Goal: Communication & Community: Ask a question

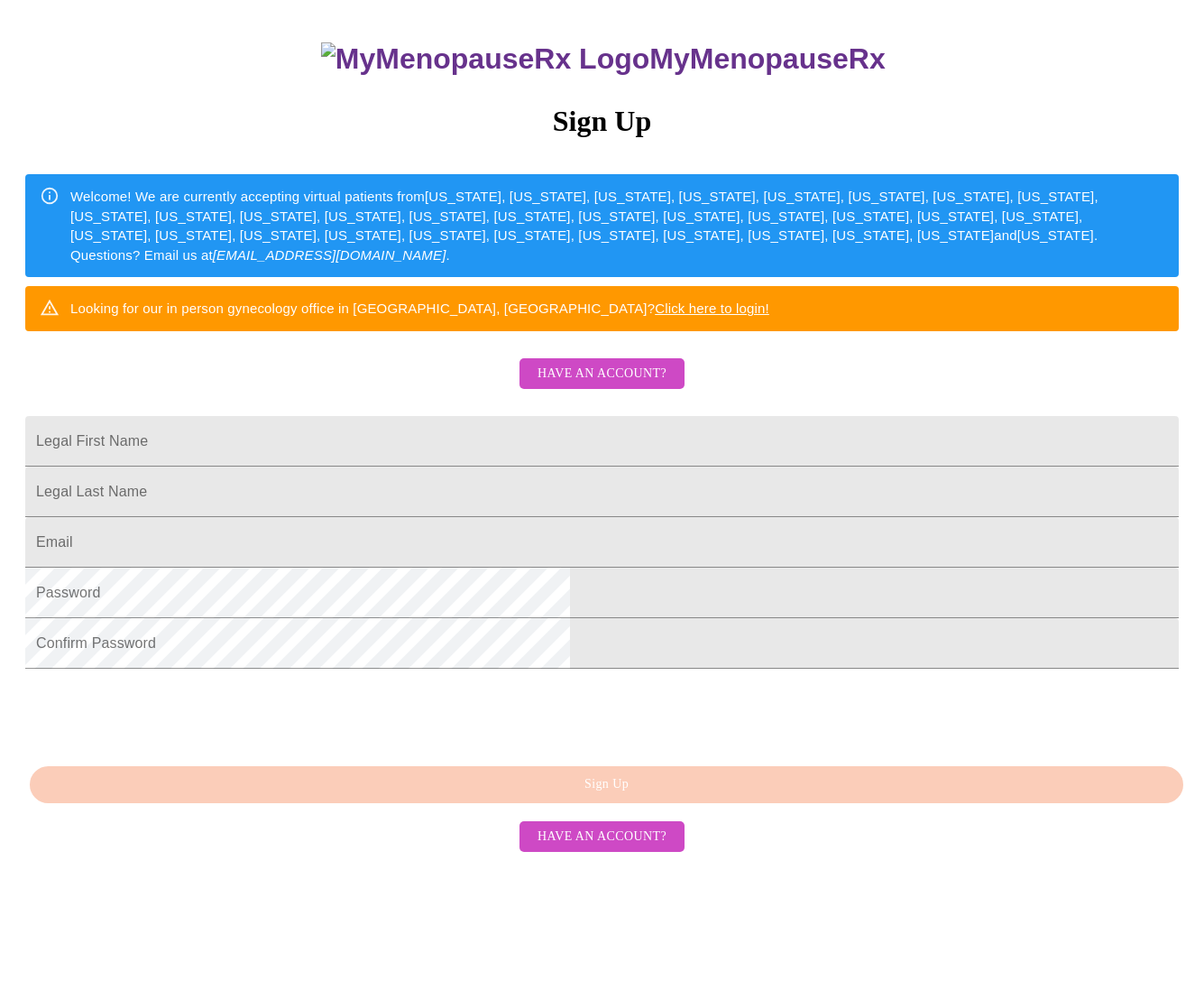
click at [631, 852] on button "Have an account?" at bounding box center [602, 837] width 165 height 32
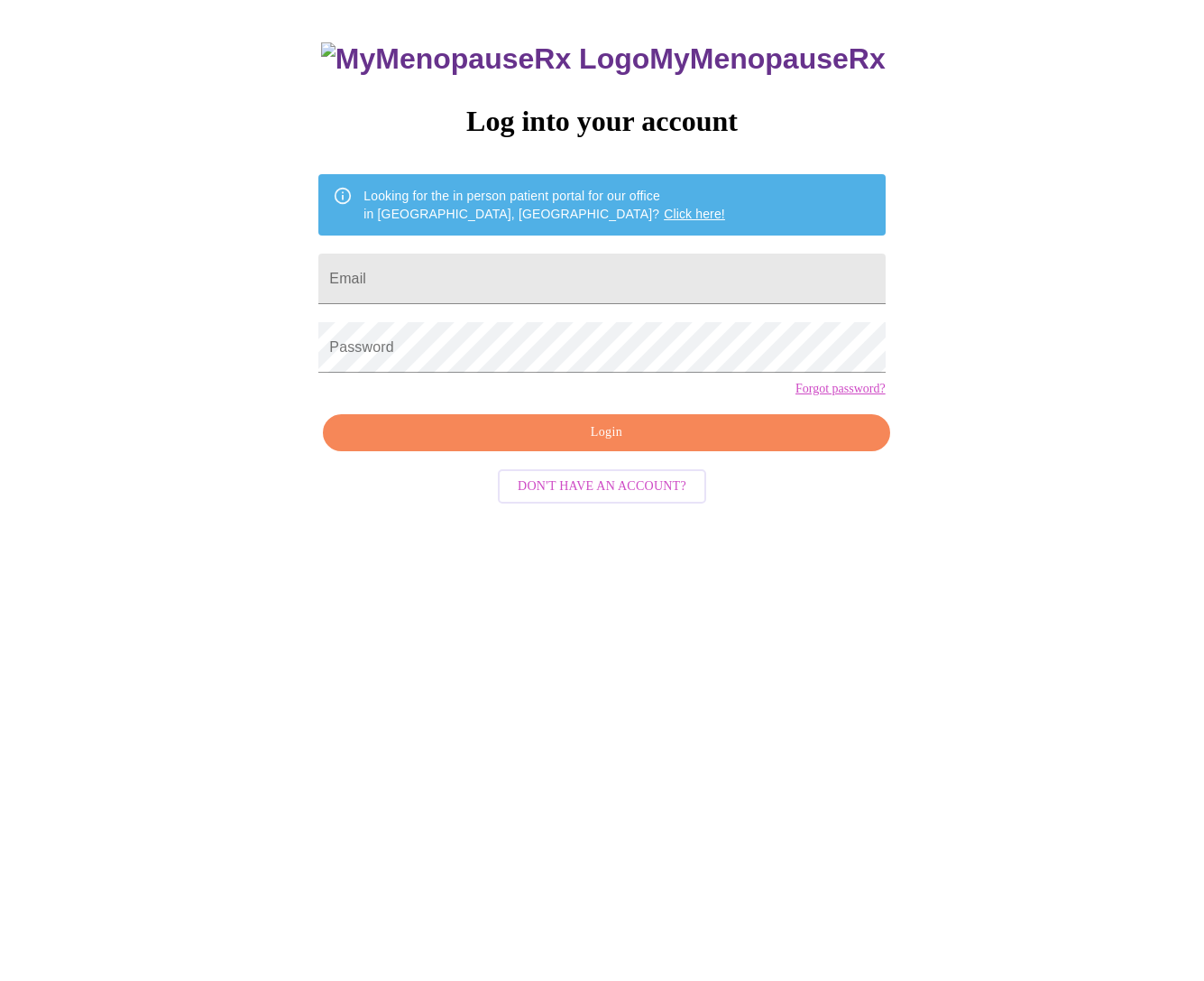
scroll to position [18, 0]
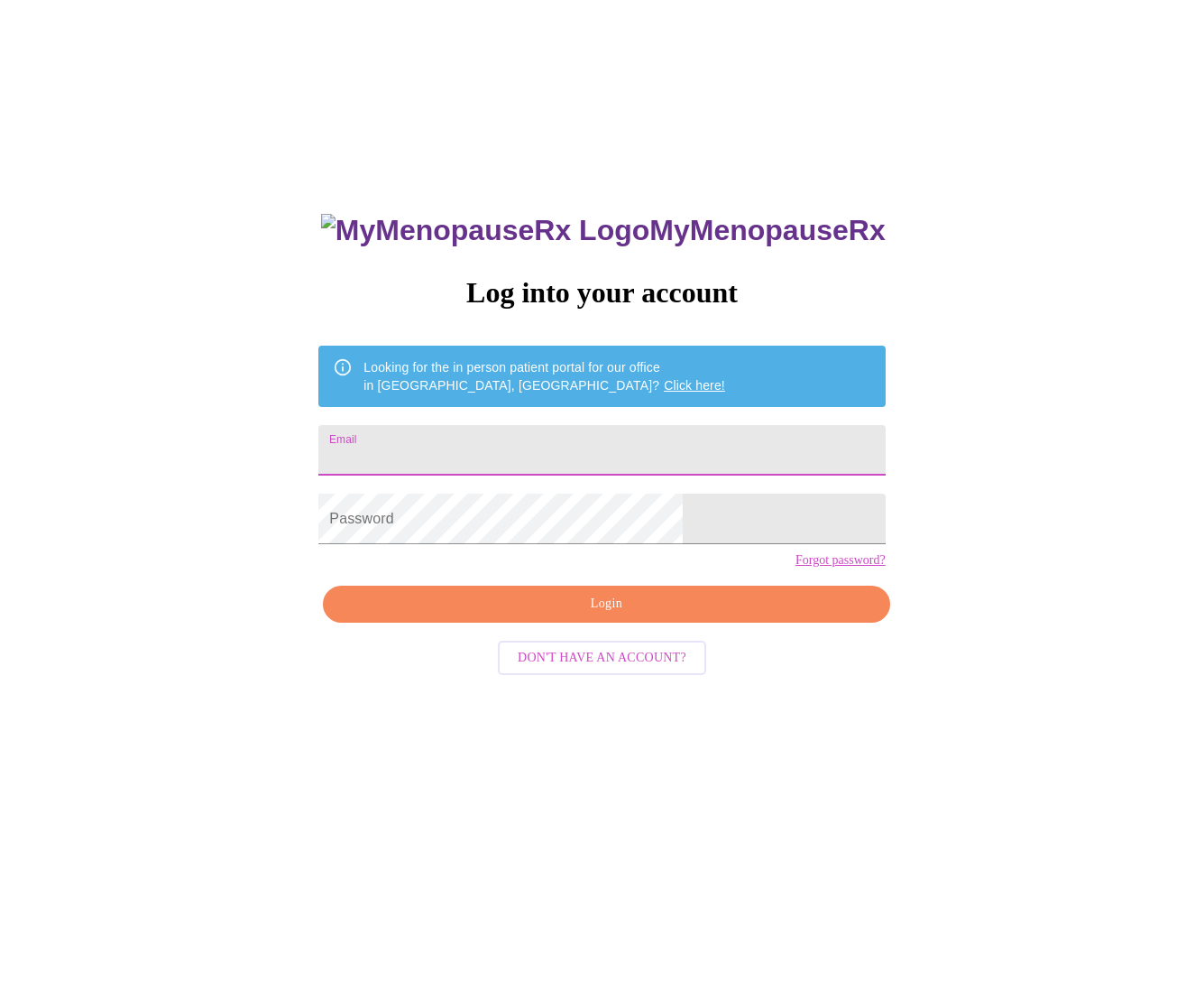
click at [580, 449] on input "Email" at bounding box center [602, 451] width 567 height 51
drag, startPoint x: 573, startPoint y: 441, endPoint x: 574, endPoint y: 452, distance: 11.0
click at [573, 450] on input "Email" at bounding box center [602, 451] width 567 height 51
type input "[EMAIL_ADDRESS][DOMAIN_NAME]"
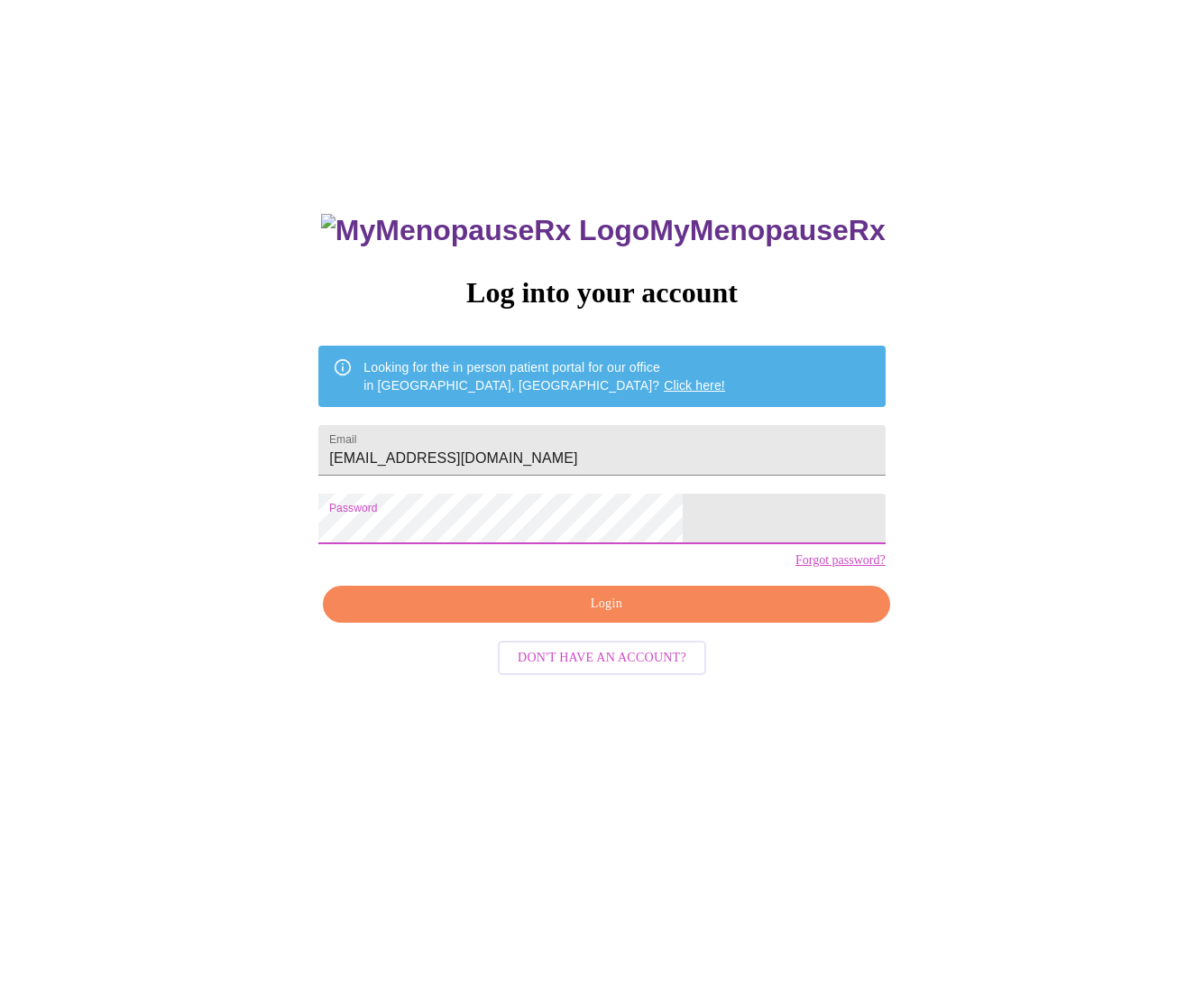
click at [658, 660] on div "MyMenopauseRx Log into your account Looking for the in person patient portal fo…" at bounding box center [602, 675] width 602 height 981
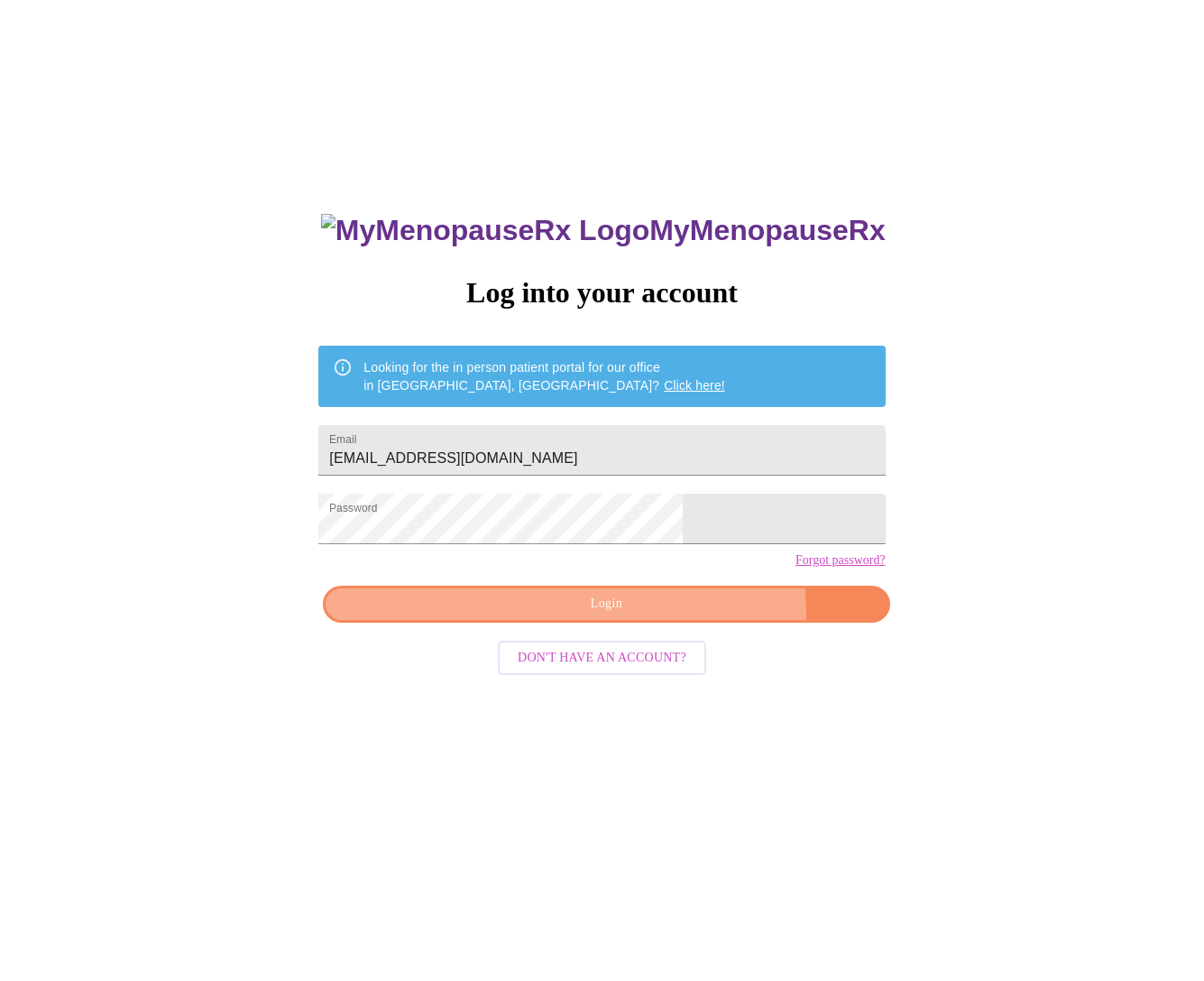
click at [666, 616] on span "Login" at bounding box center [605, 605] width 525 height 23
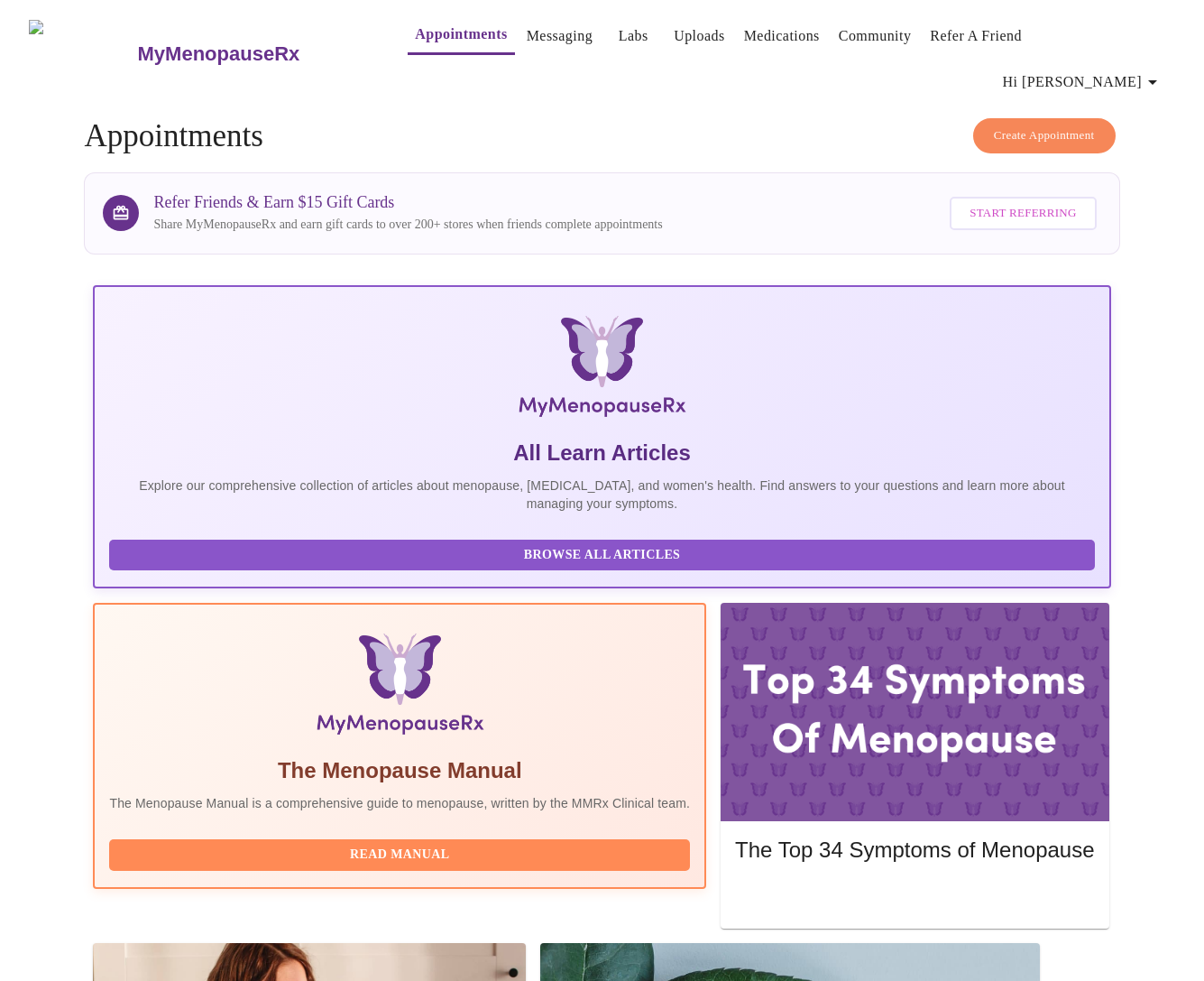
click at [1143, 64] on button "Hi [PERSON_NAME]" at bounding box center [1083, 82] width 175 height 36
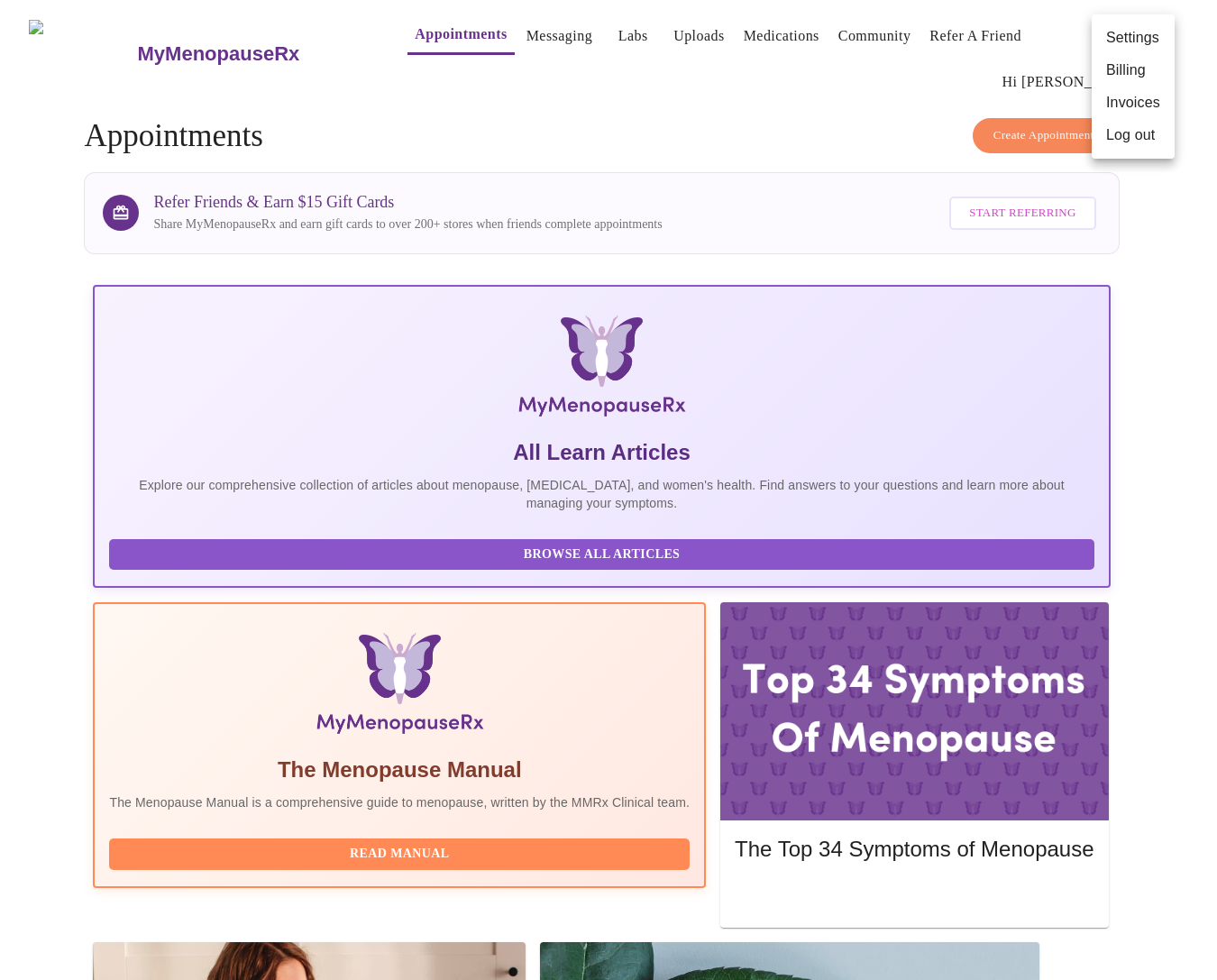
click at [903, 82] on div at bounding box center [608, 490] width 1217 height 980
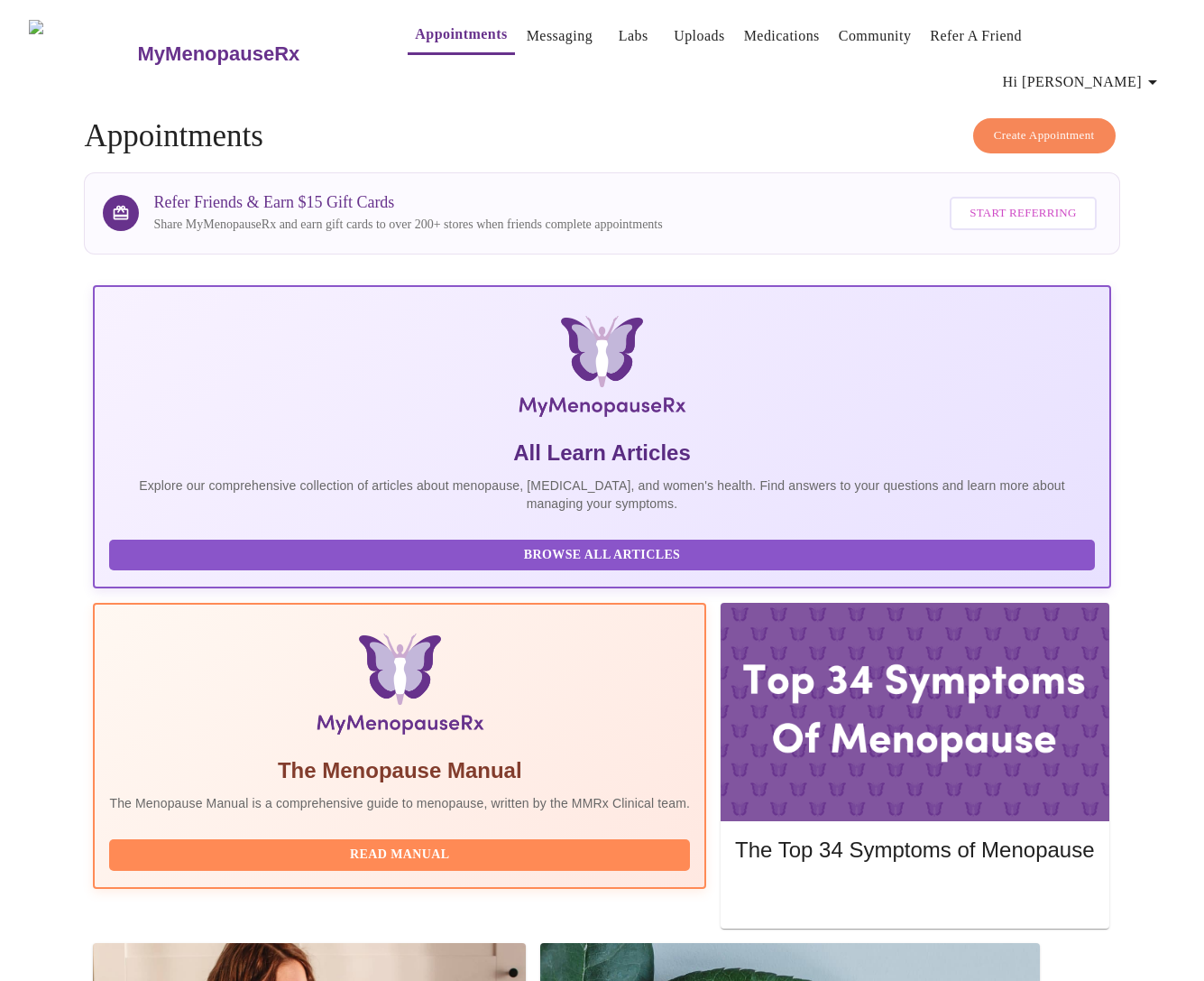
click at [618, 45] on link "Labs" at bounding box center [633, 36] width 30 height 25
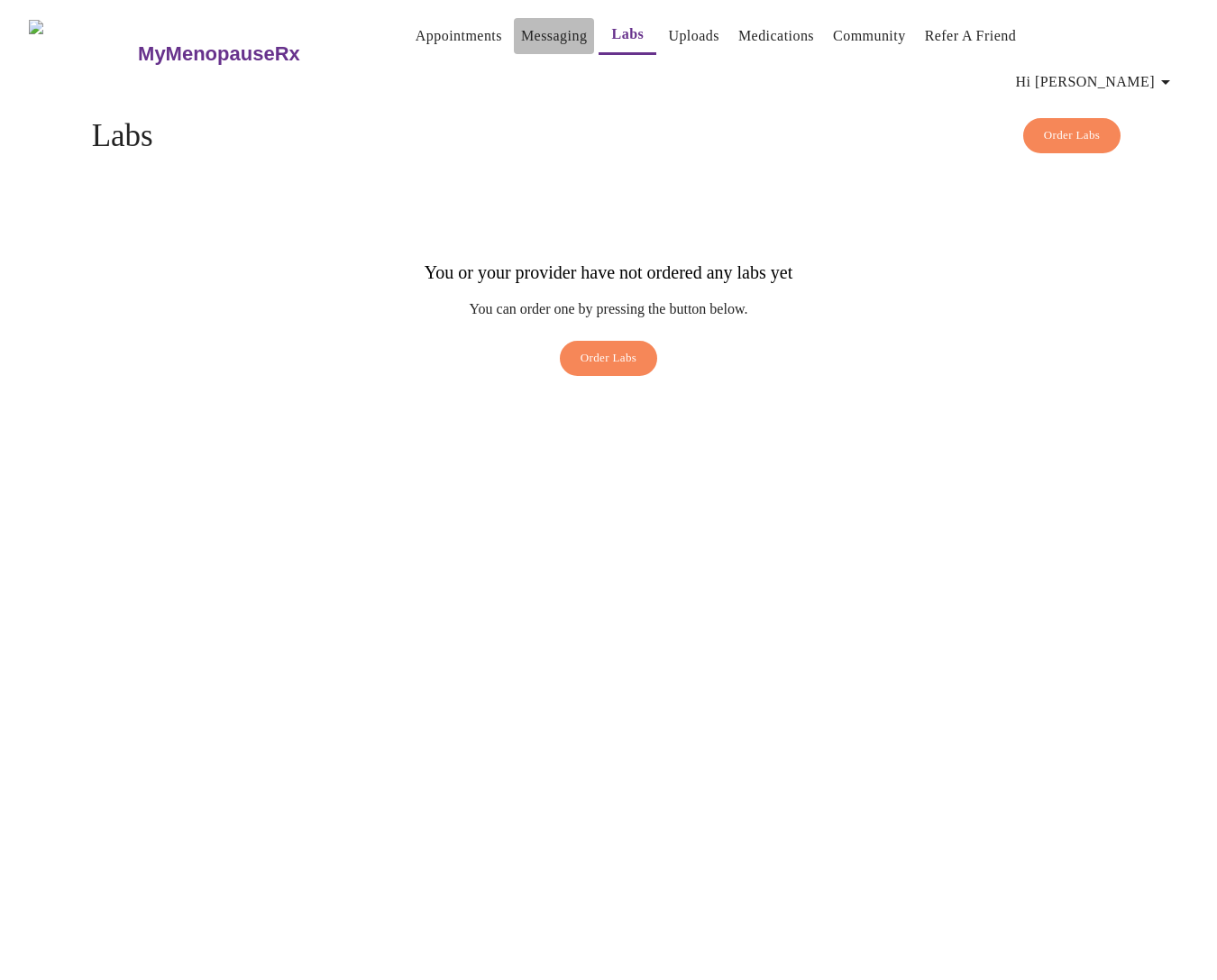
click at [521, 30] on link "Messaging" at bounding box center [554, 36] width 66 height 25
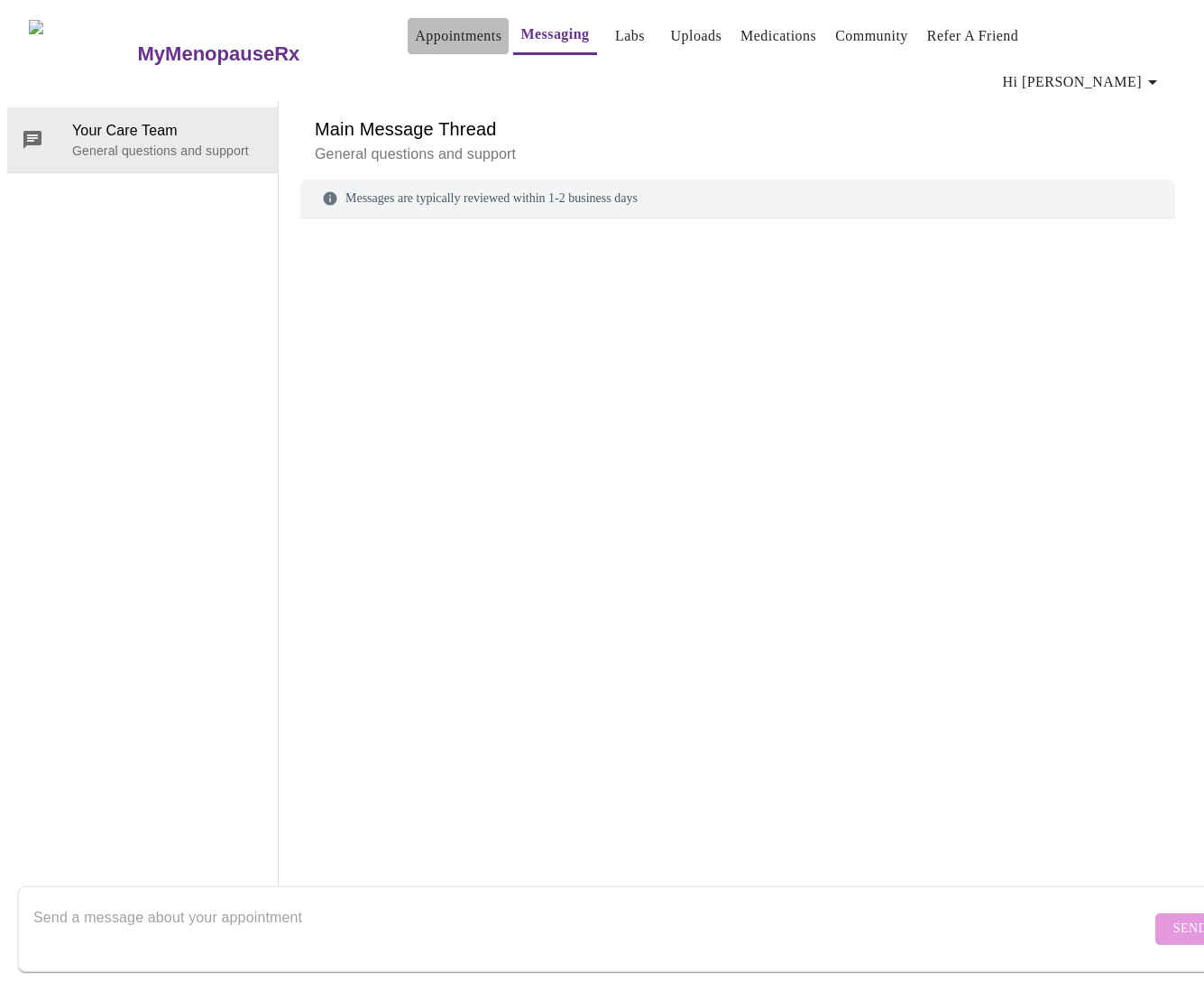
click at [454, 35] on link "Appointments" at bounding box center [458, 36] width 86 height 25
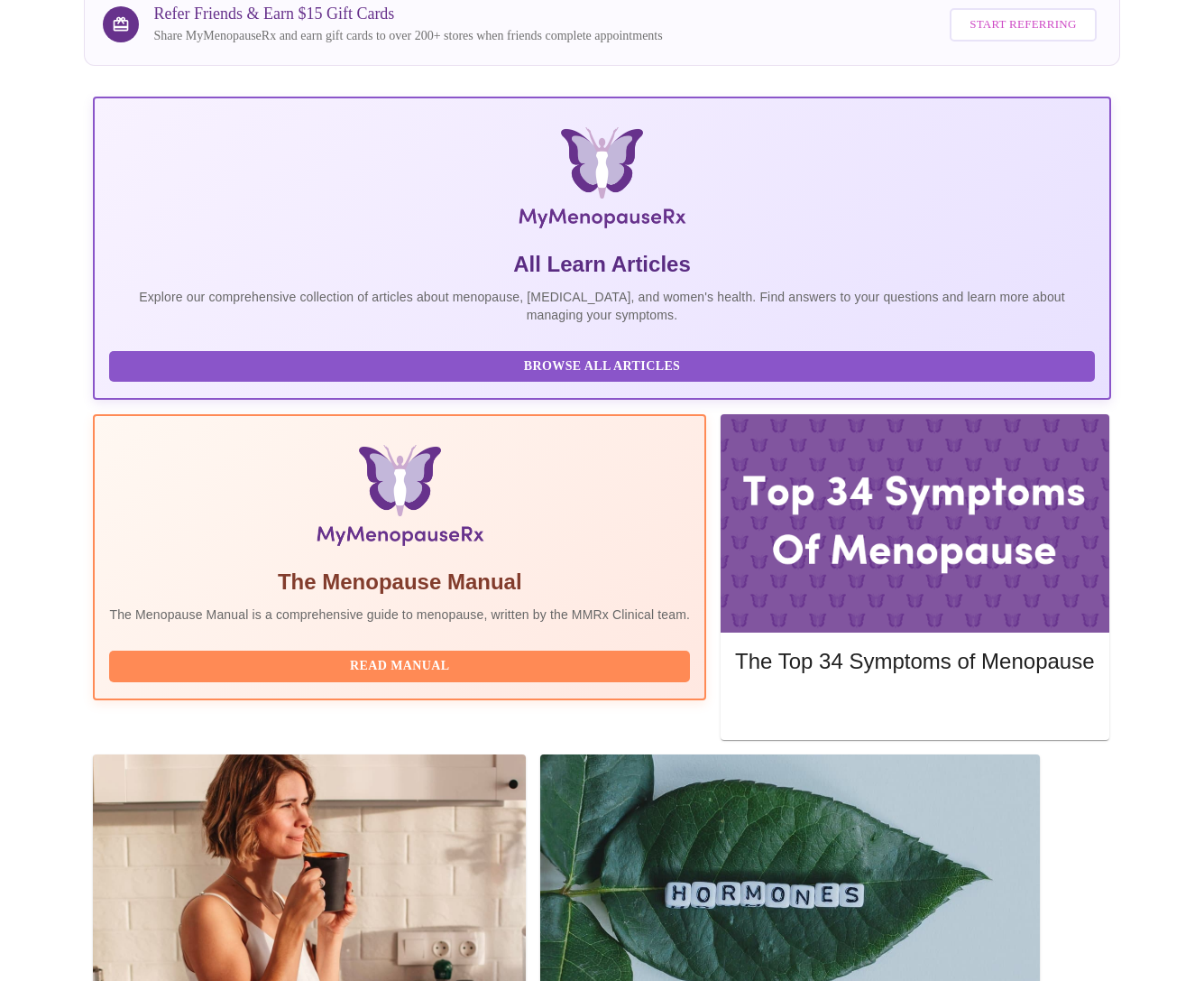
scroll to position [211, 0]
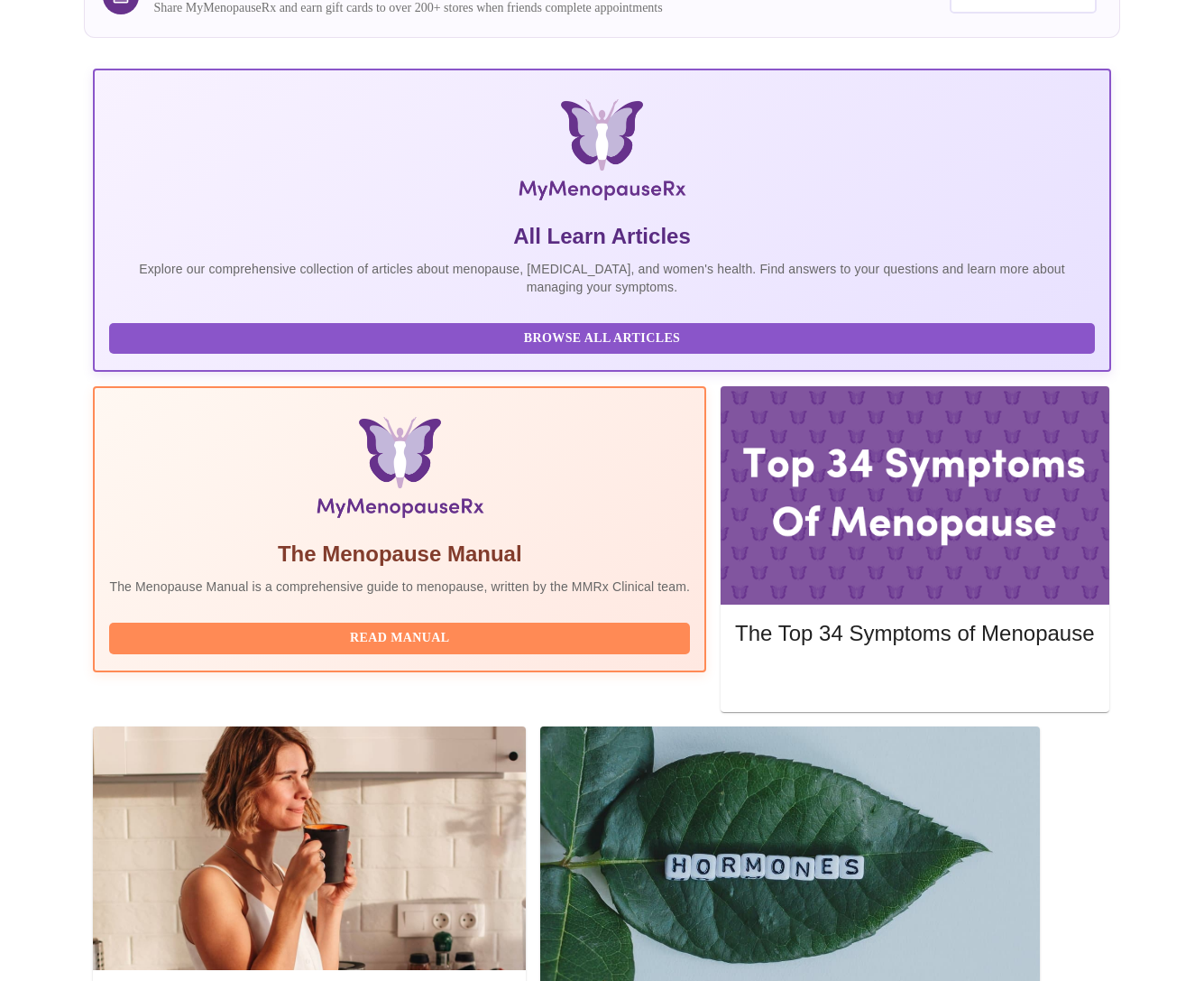
scroll to position [373, 0]
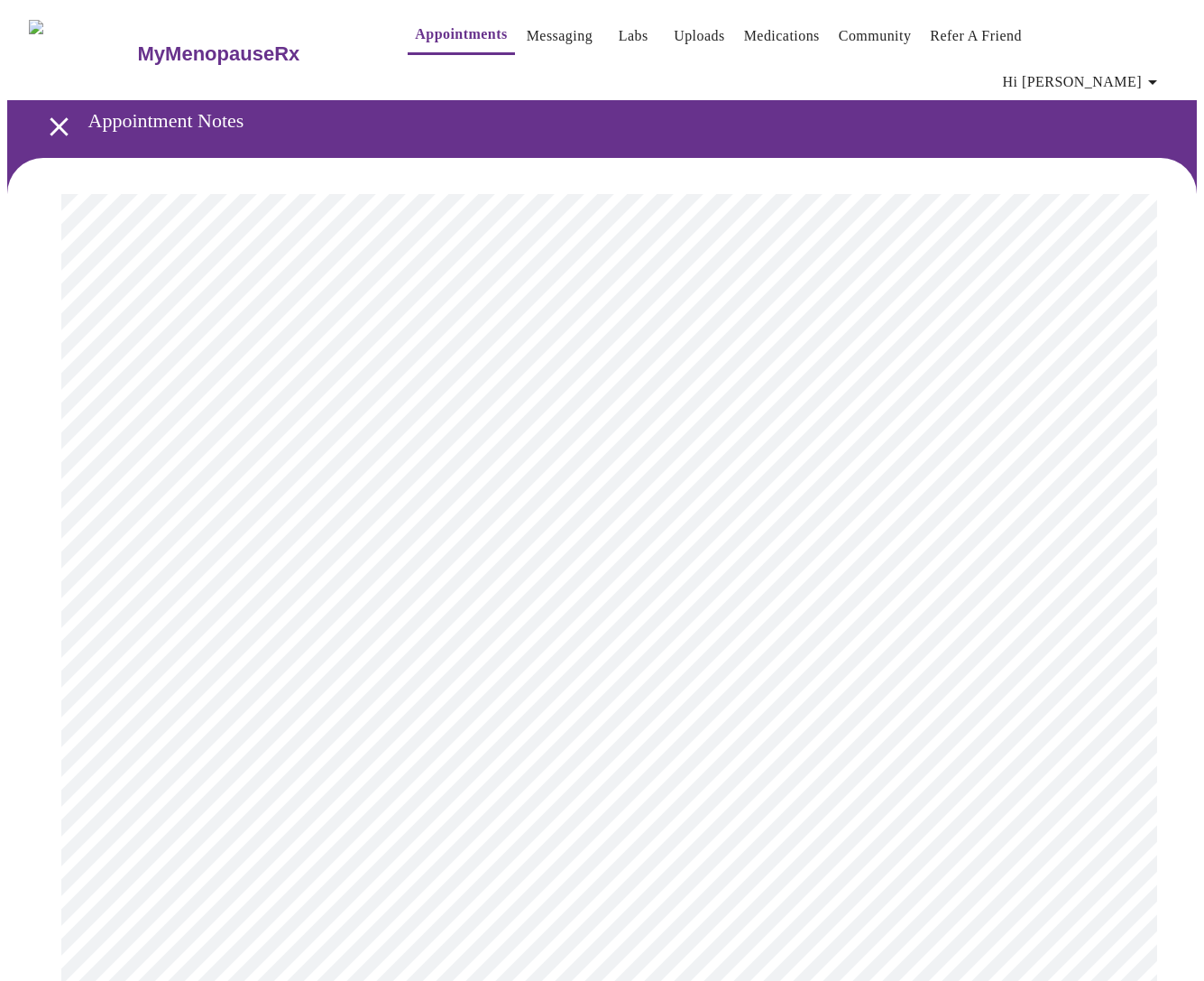
click at [1115, 69] on span "Hi [PERSON_NAME]" at bounding box center [1083, 82] width 160 height 25
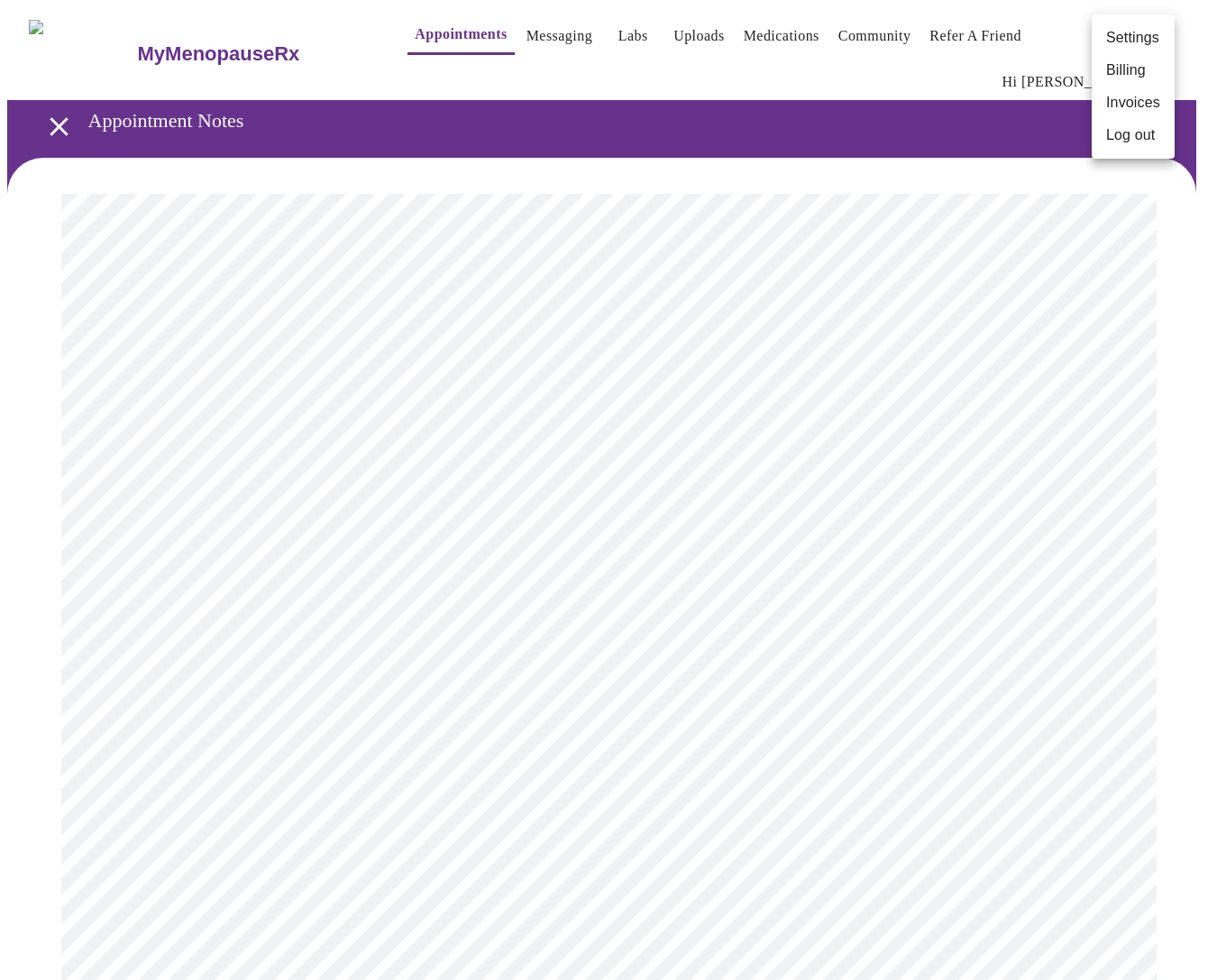
click at [718, 60] on div at bounding box center [608, 490] width 1217 height 980
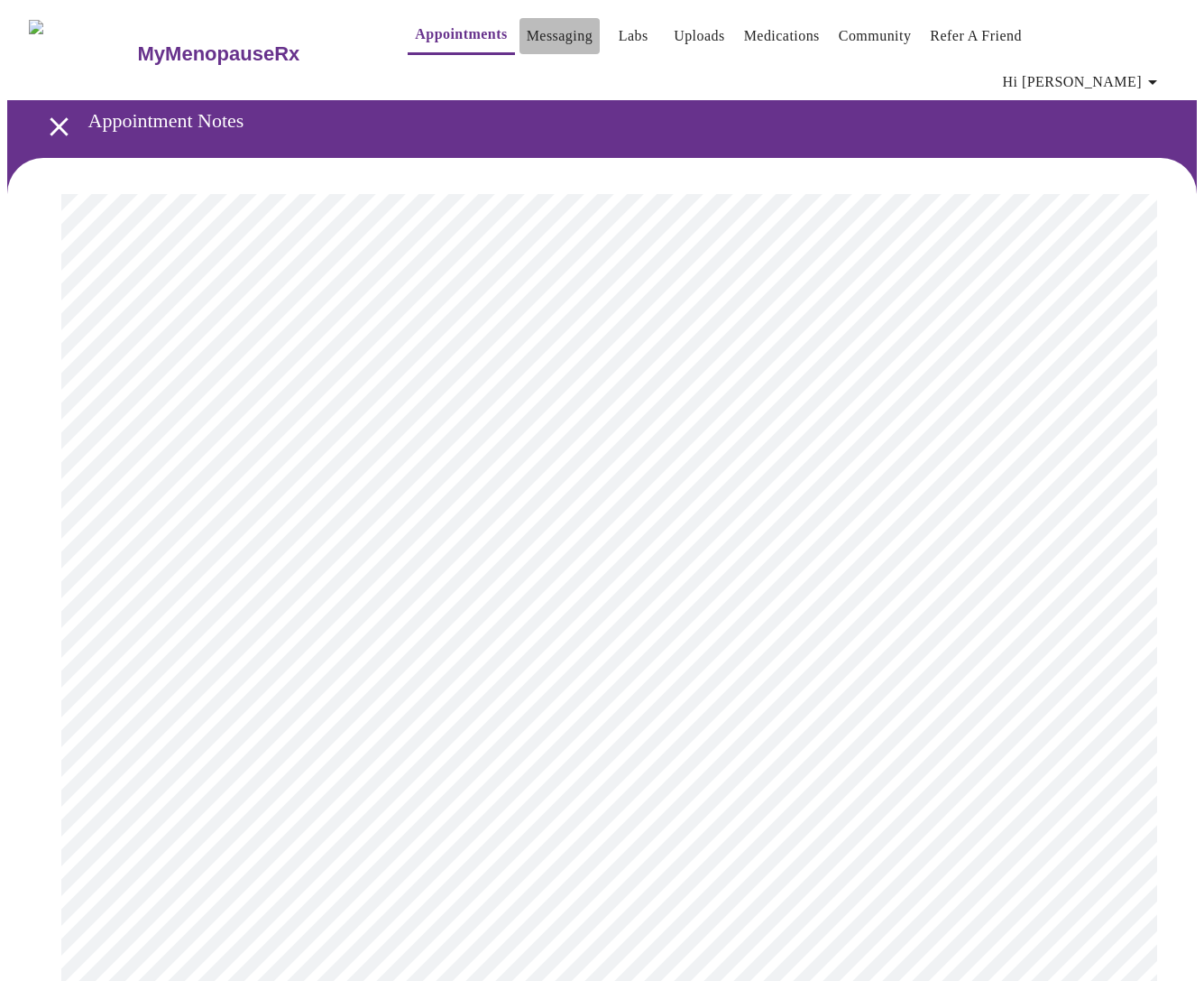
click at [525, 54] on button "Messaging" at bounding box center [560, 36] width 81 height 36
click at [541, 39] on link "Messaging" at bounding box center [559, 36] width 66 height 25
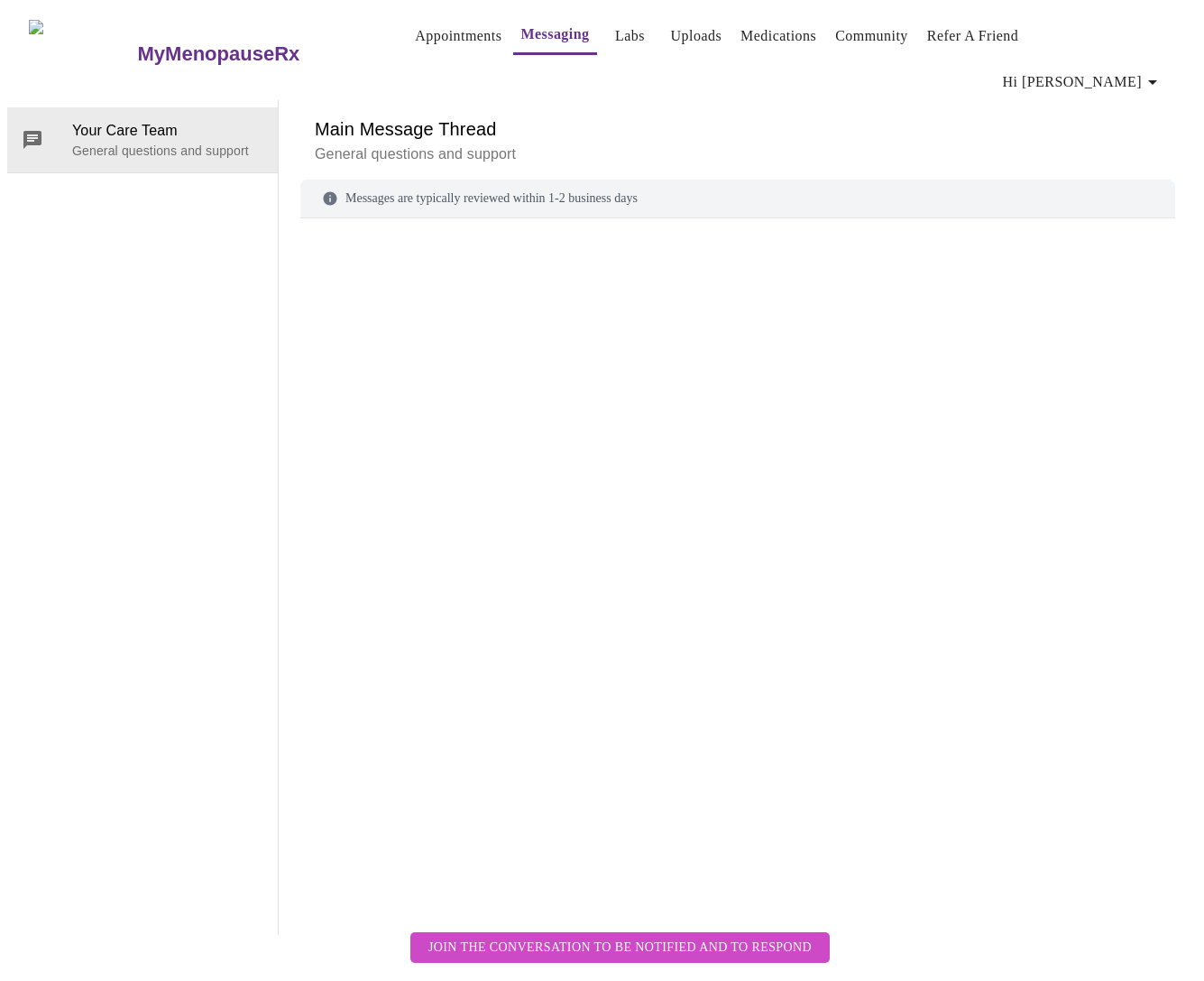
scroll to position [68, 0]
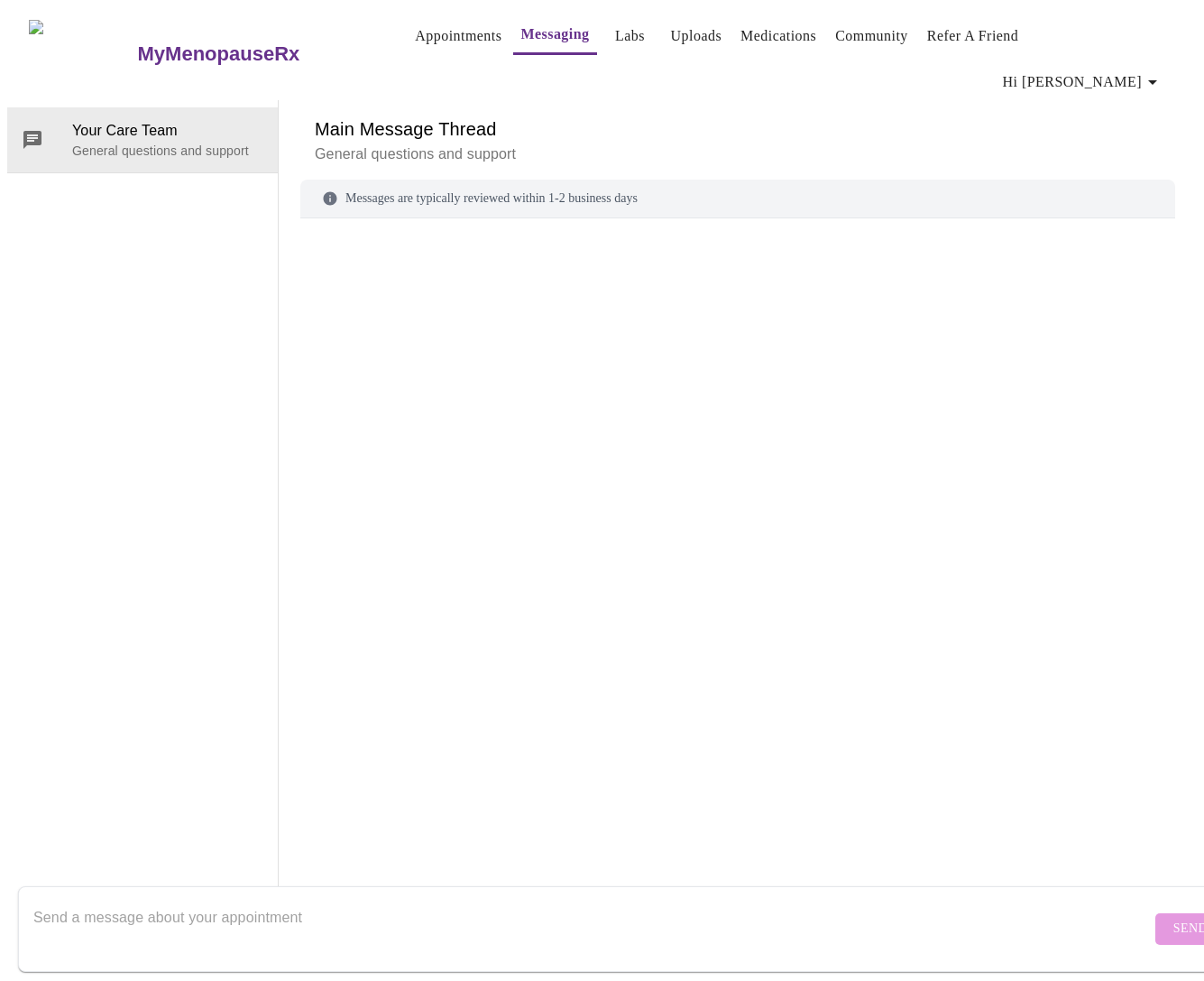
click at [709, 886] on form "Send" at bounding box center [628, 928] width 1221 height 85
click at [709, 902] on textarea "Send a message about your appointment" at bounding box center [592, 928] width 1118 height 58
type textarea "I"
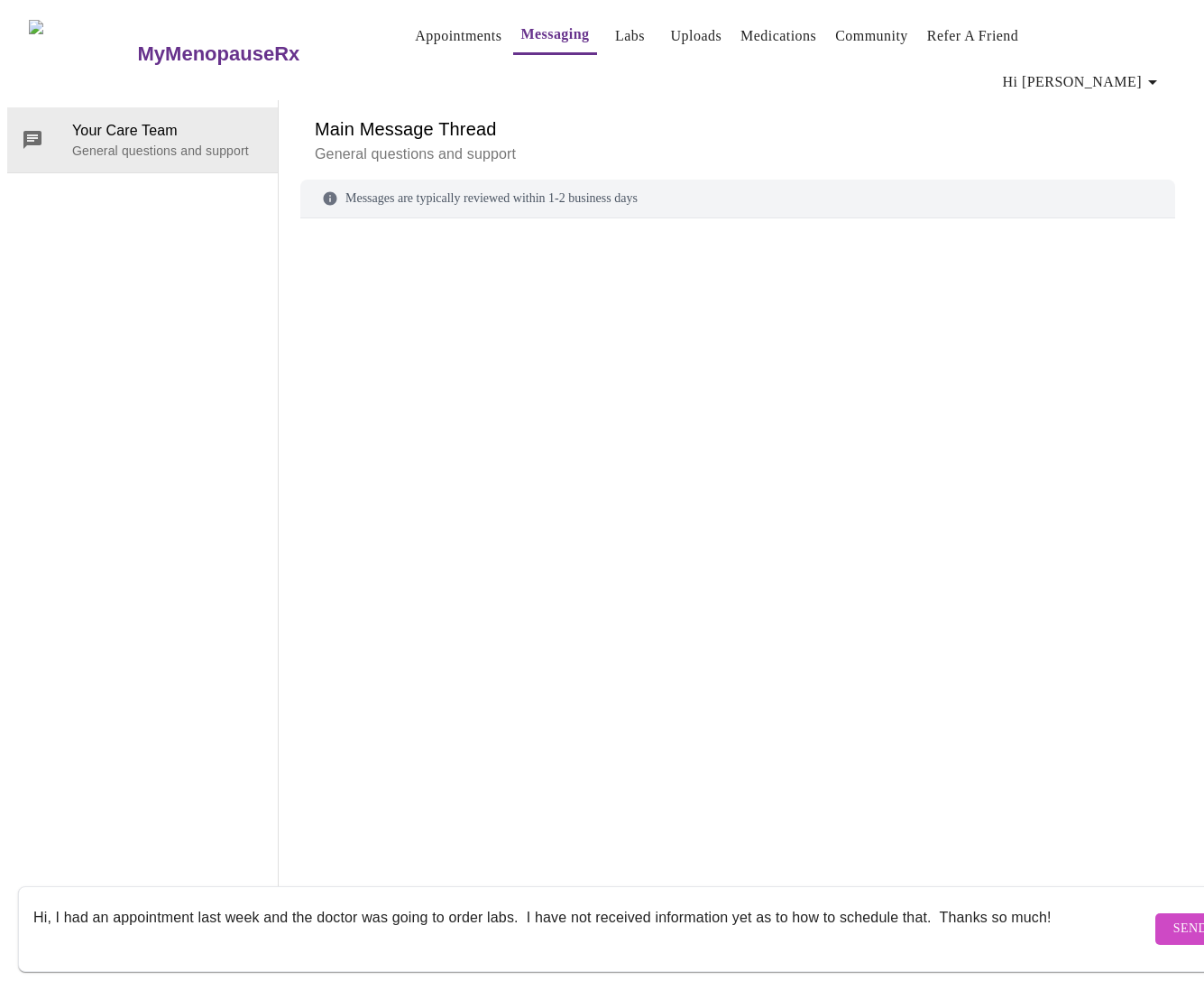
type textarea "Hi, I had an appointment last week and the doctor was going to order labs. I ha…"
click at [1155, 913] on button "Send" at bounding box center [1190, 929] width 70 height 32
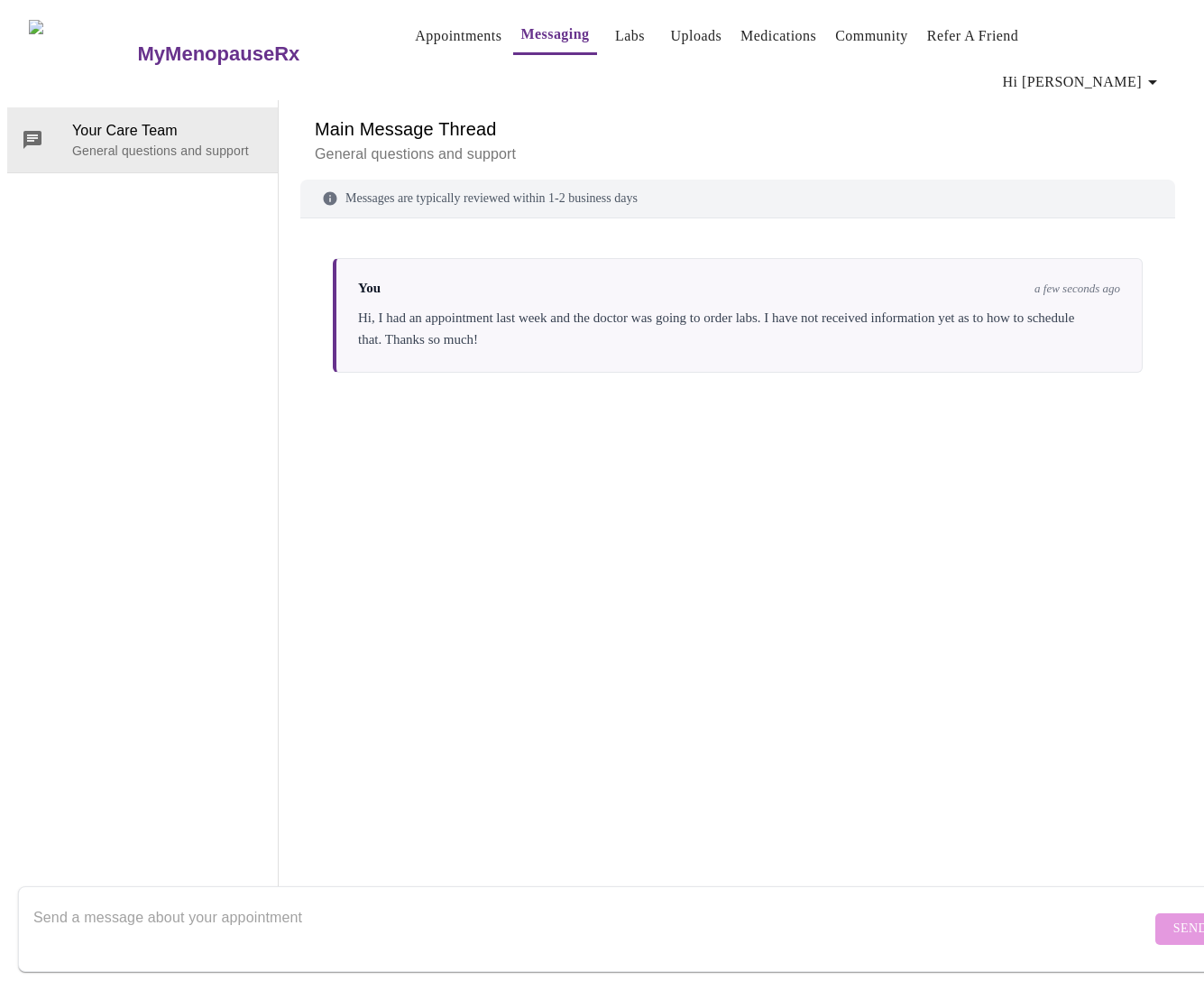
scroll to position [0, 0]
